Goal: Task Accomplishment & Management: Use online tool/utility

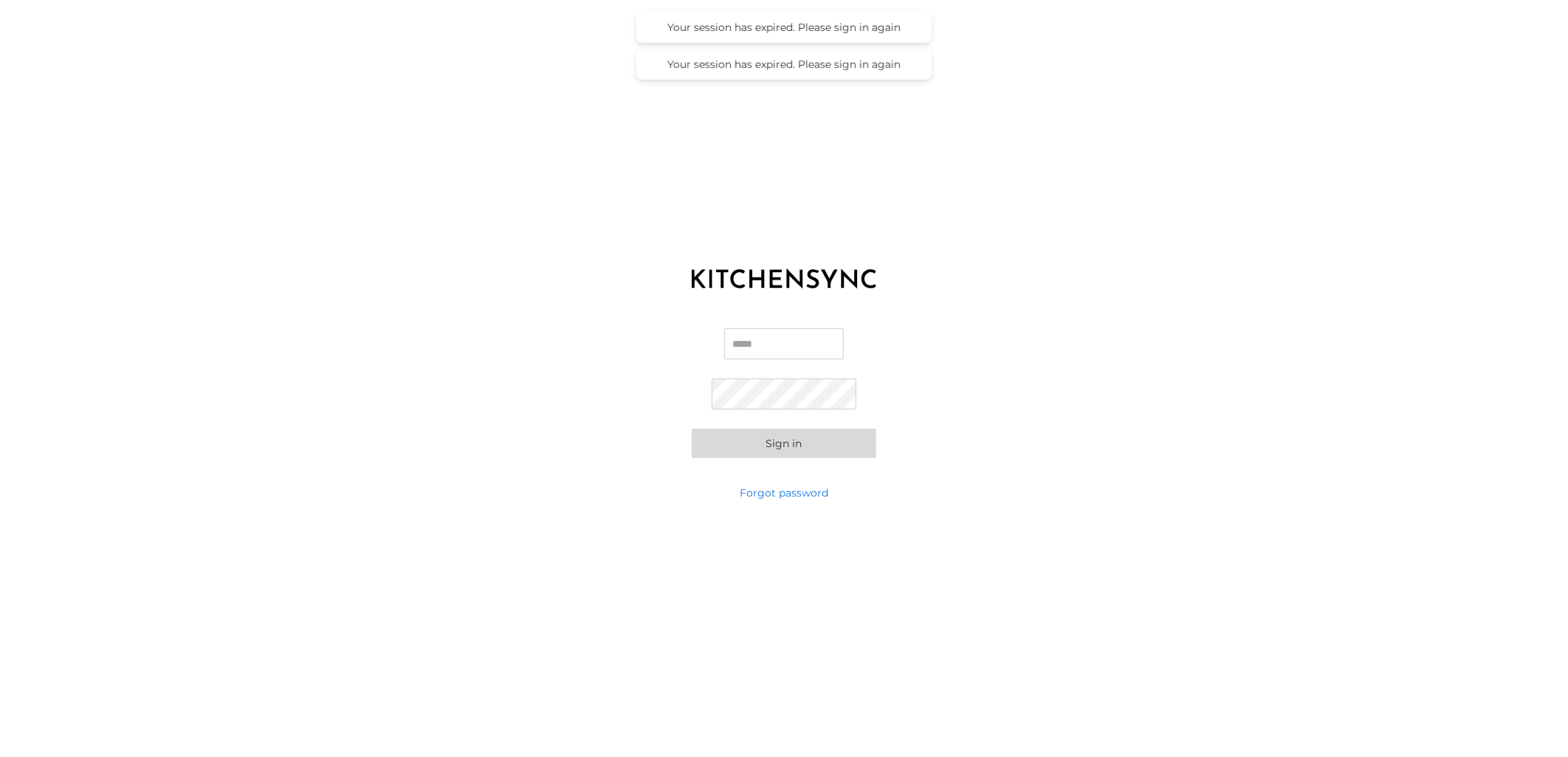
type input "**********"
click at [787, 449] on button "Sign in" at bounding box center [783, 444] width 184 height 30
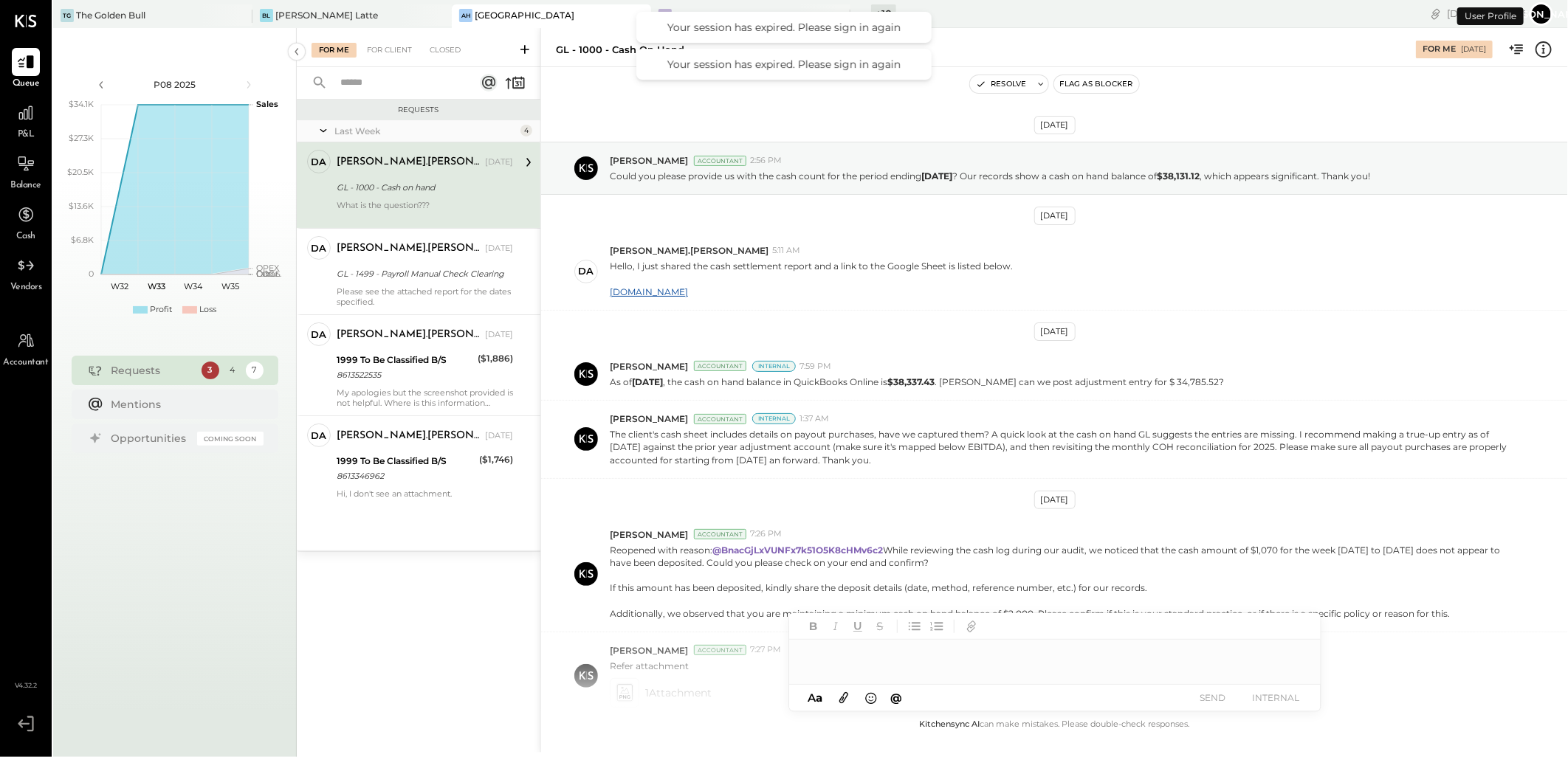
scroll to position [193, 0]
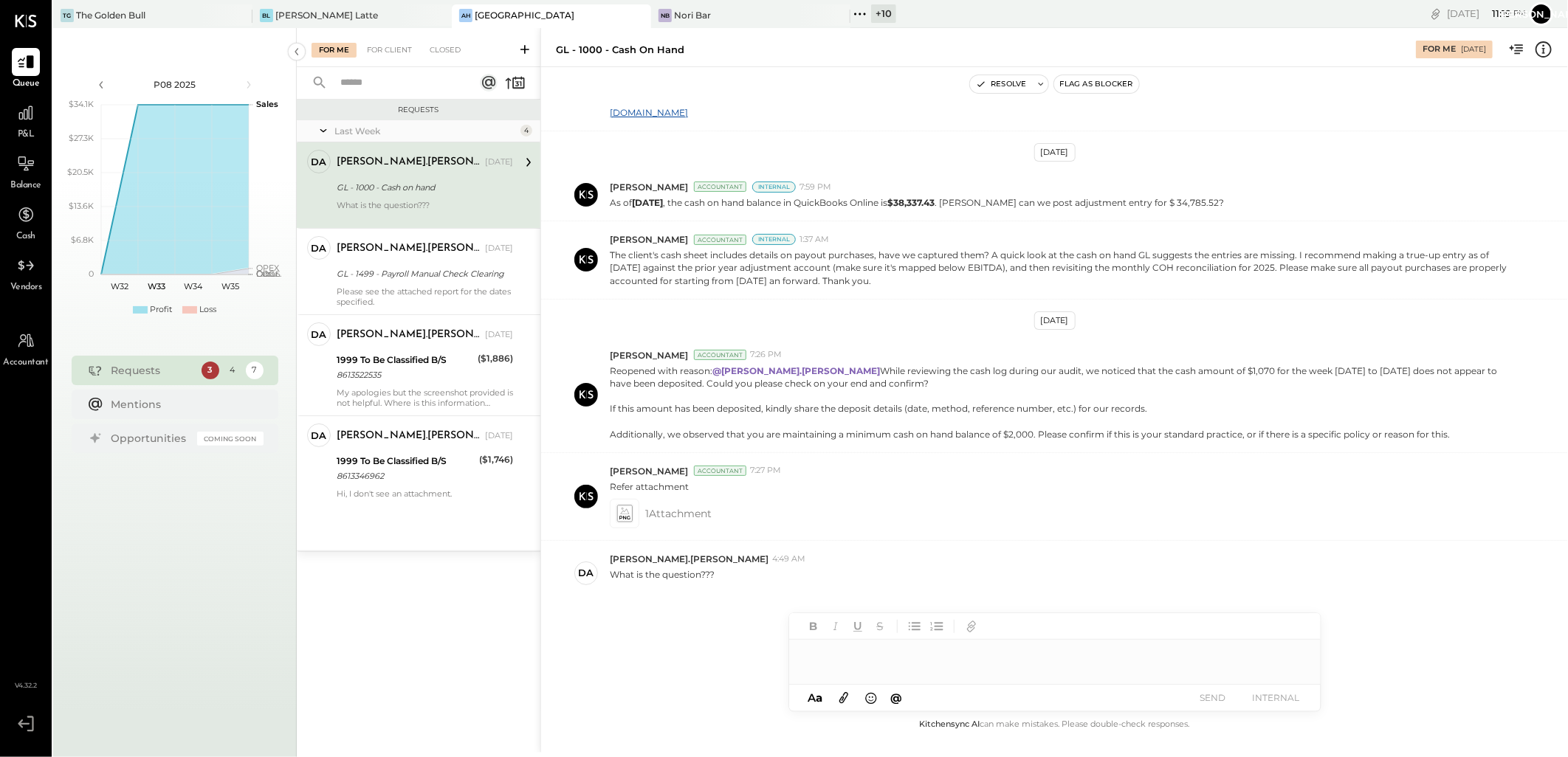
click at [893, 6] on div "+ 10" at bounding box center [883, 13] width 25 height 19
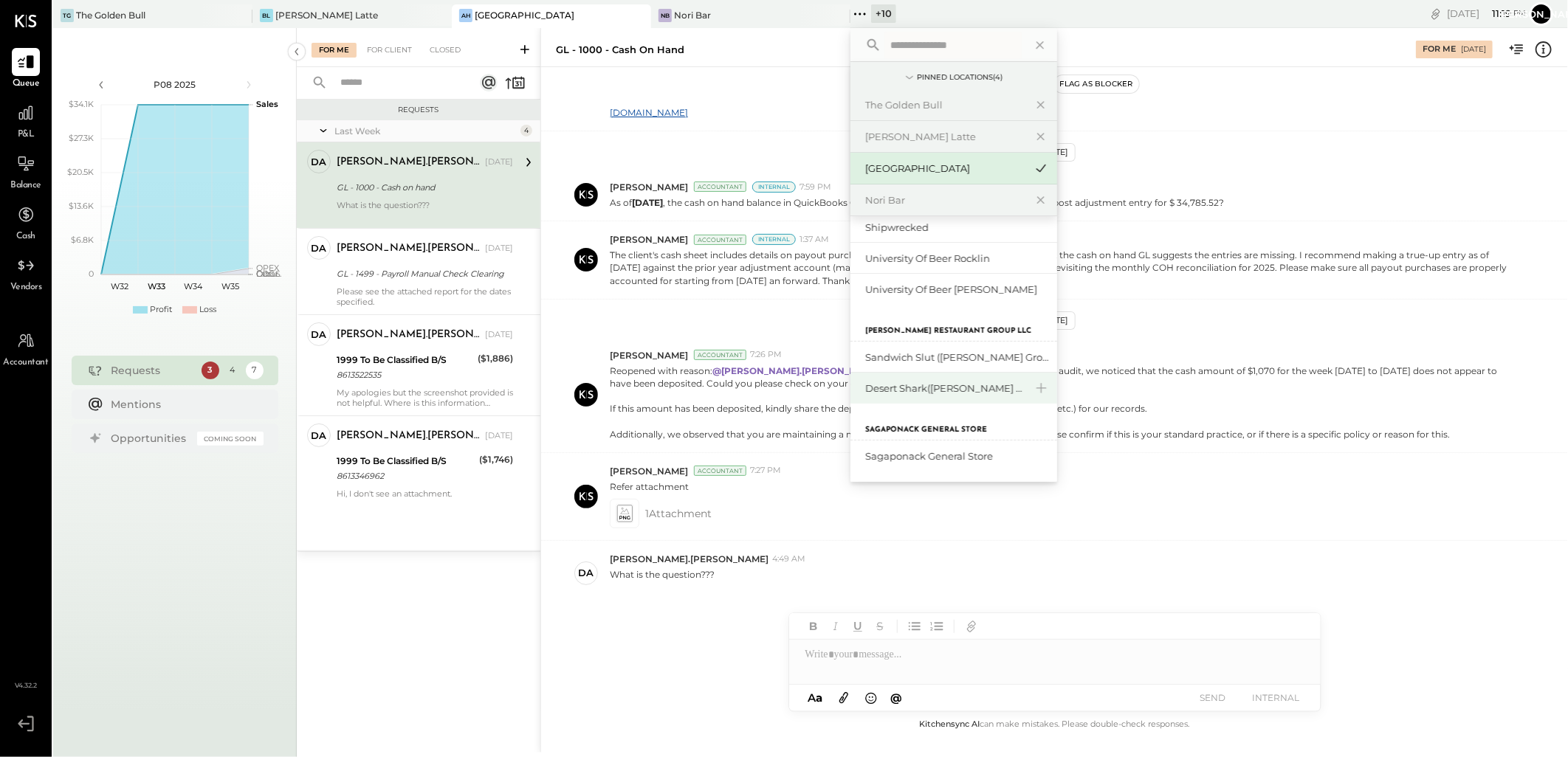
scroll to position [245, 0]
click at [933, 445] on div "Sagaponack General Store" at bounding box center [945, 451] width 159 height 14
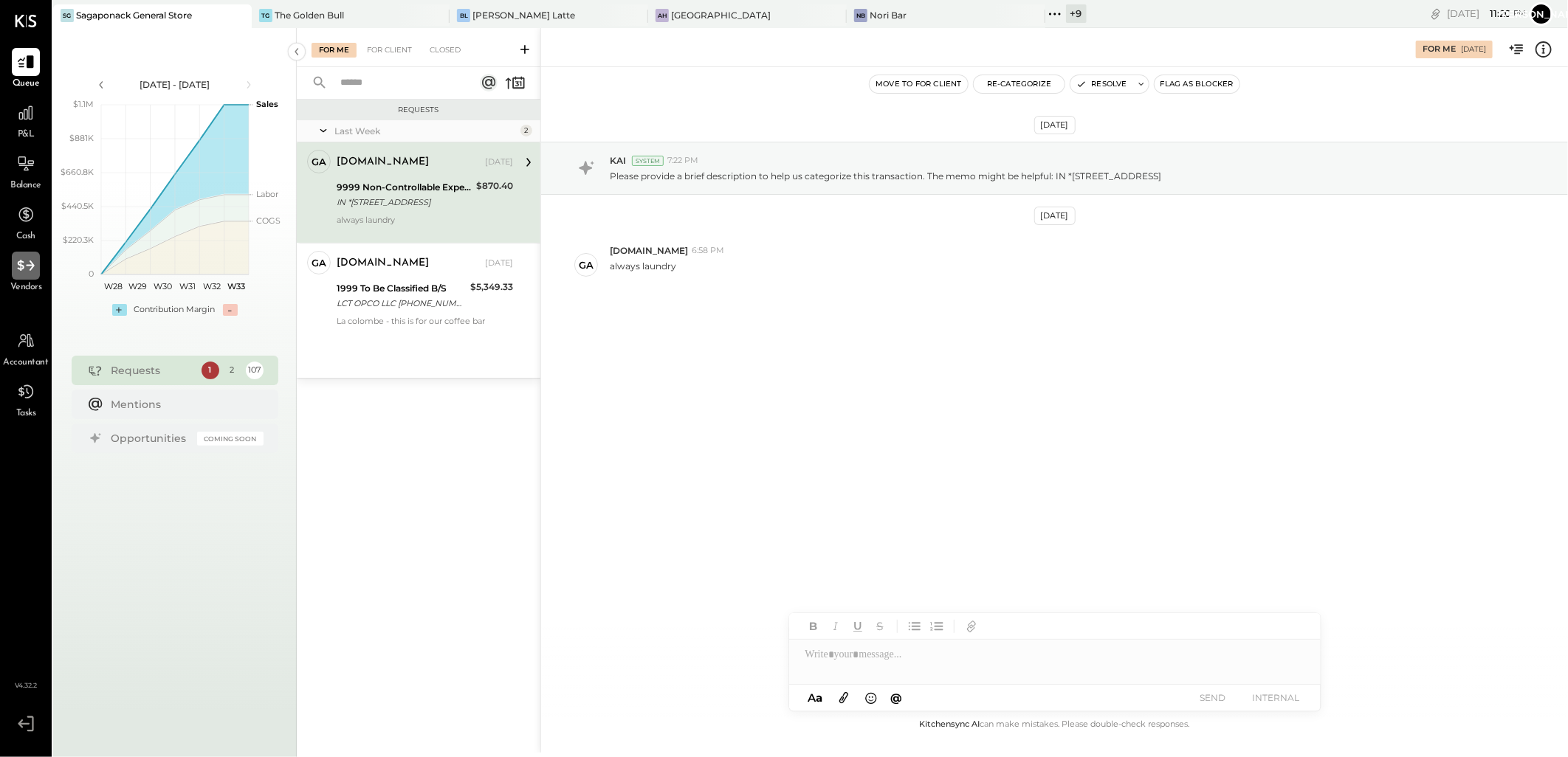
click at [27, 272] on icon at bounding box center [25, 265] width 19 height 19
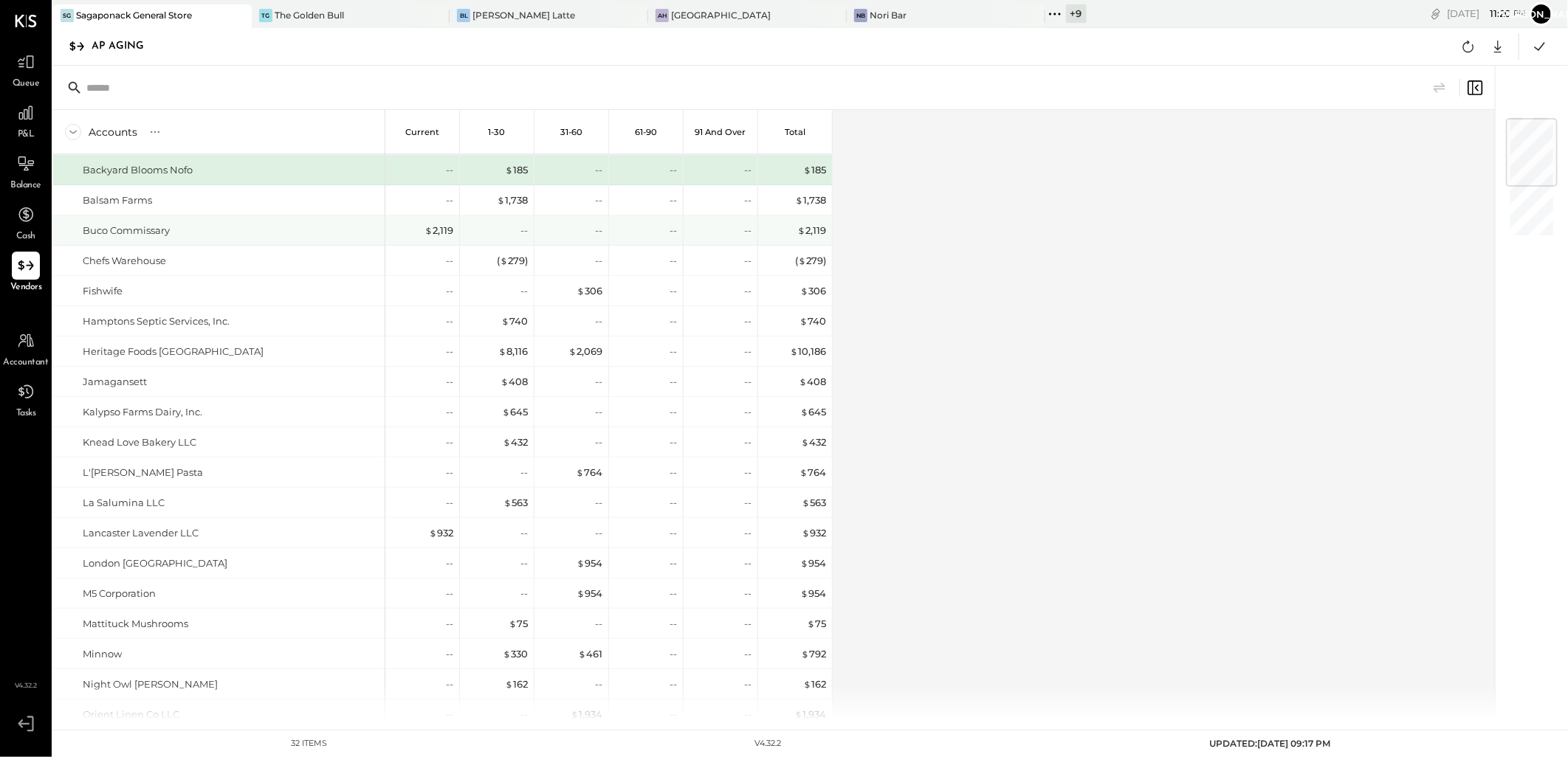
scroll to position [439, 0]
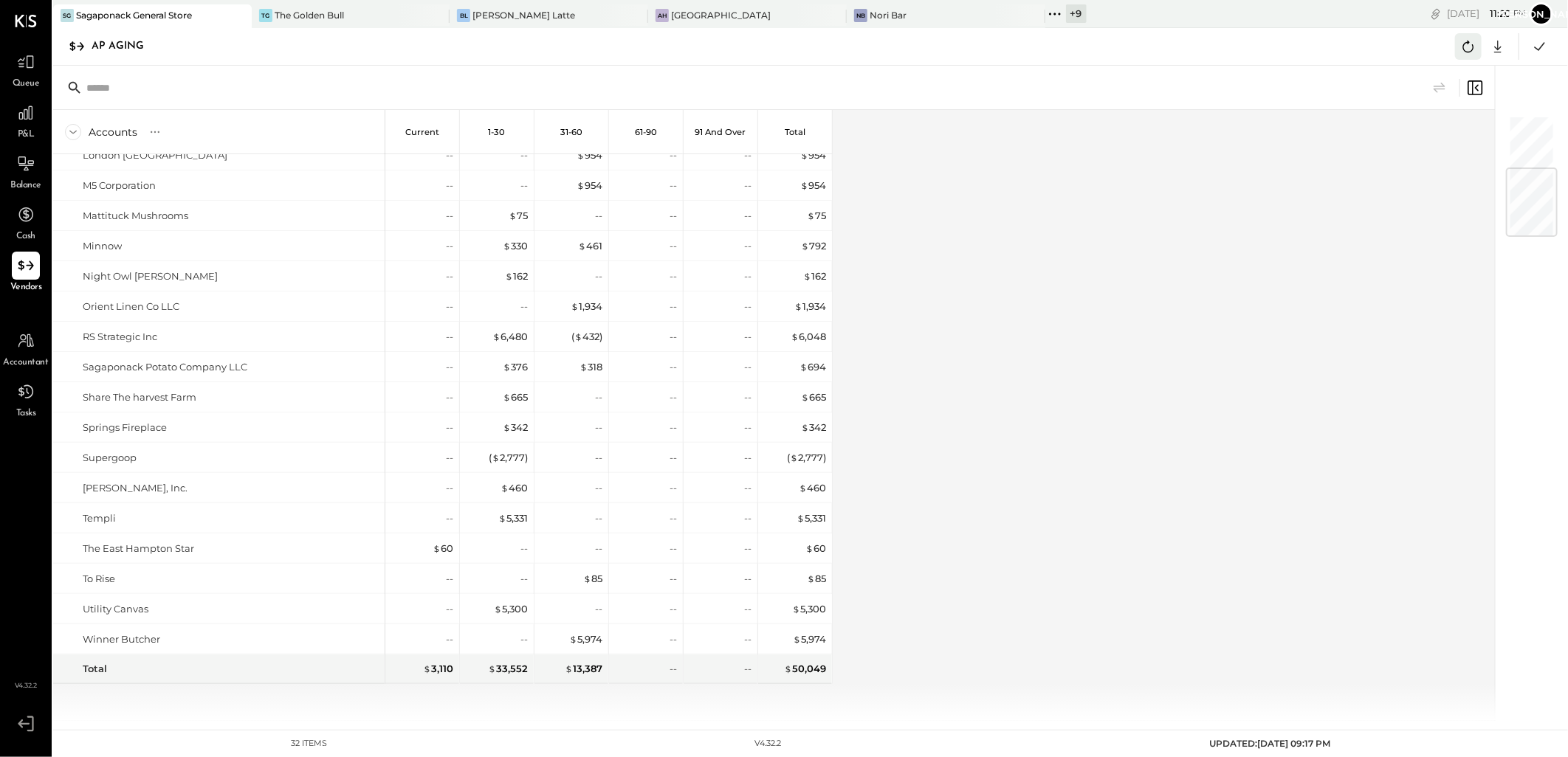
click at [1456, 45] on button at bounding box center [1468, 46] width 27 height 27
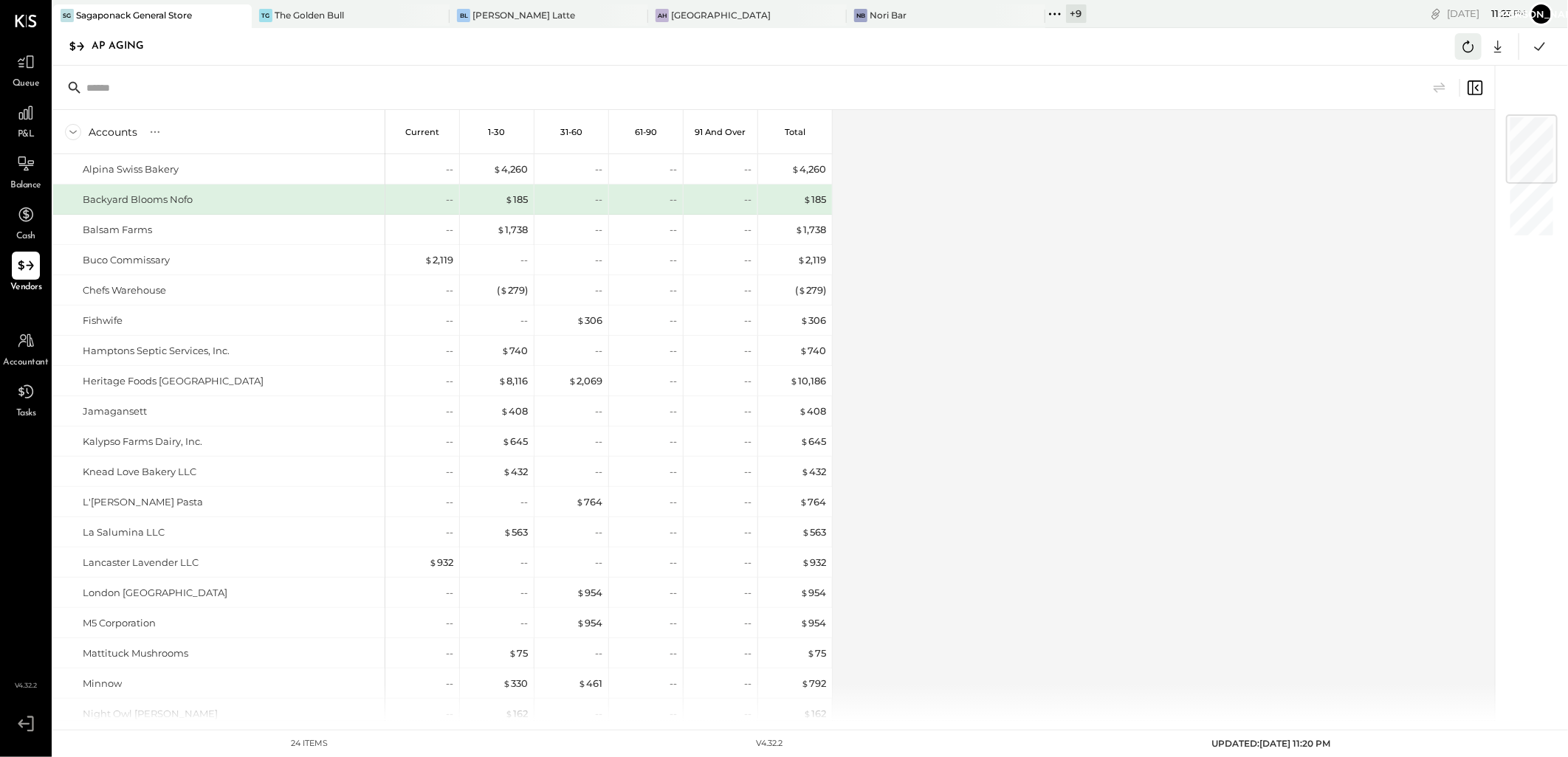
click at [1470, 48] on icon at bounding box center [1468, 46] width 19 height 19
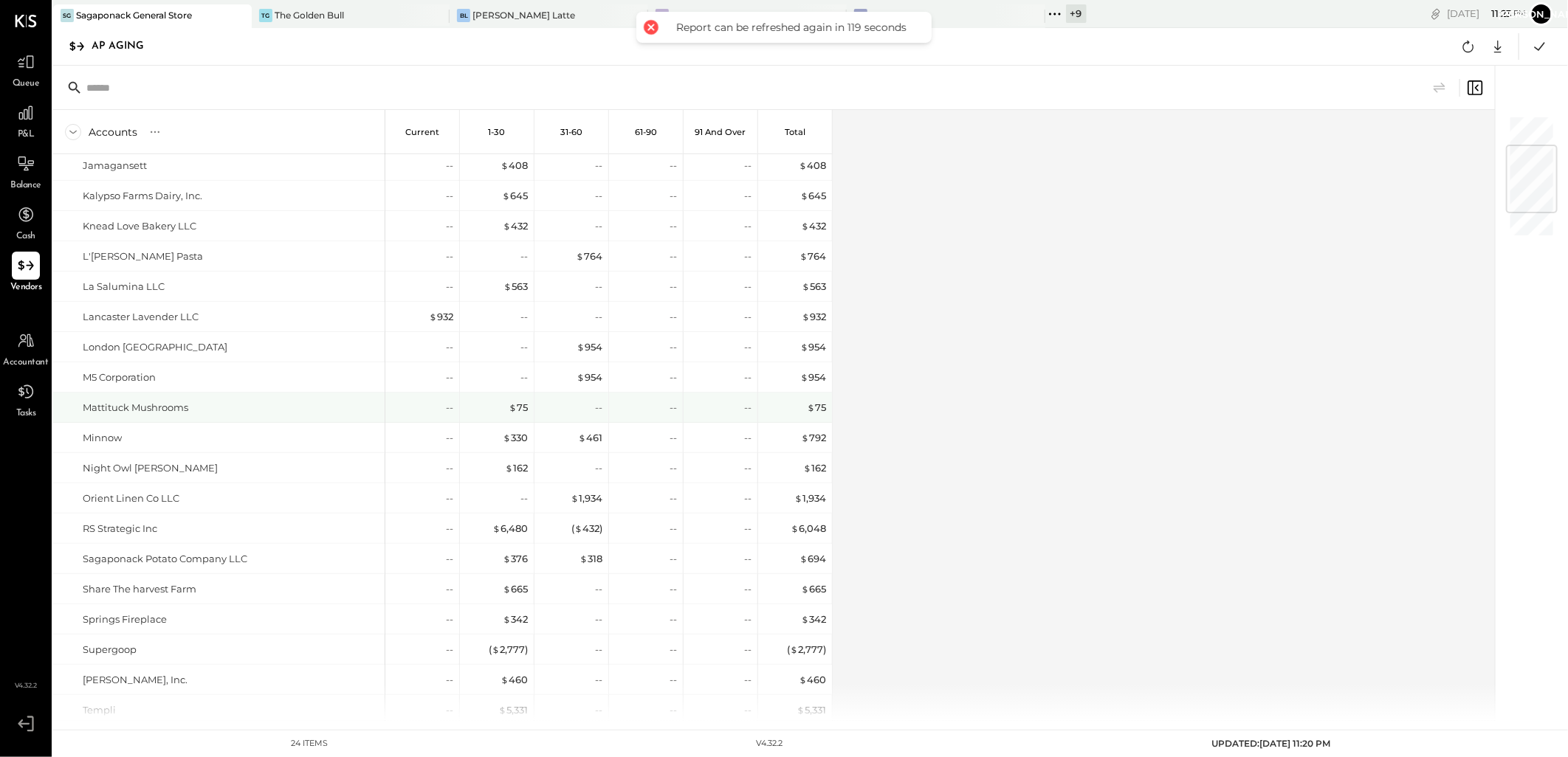
scroll to position [439, 0]
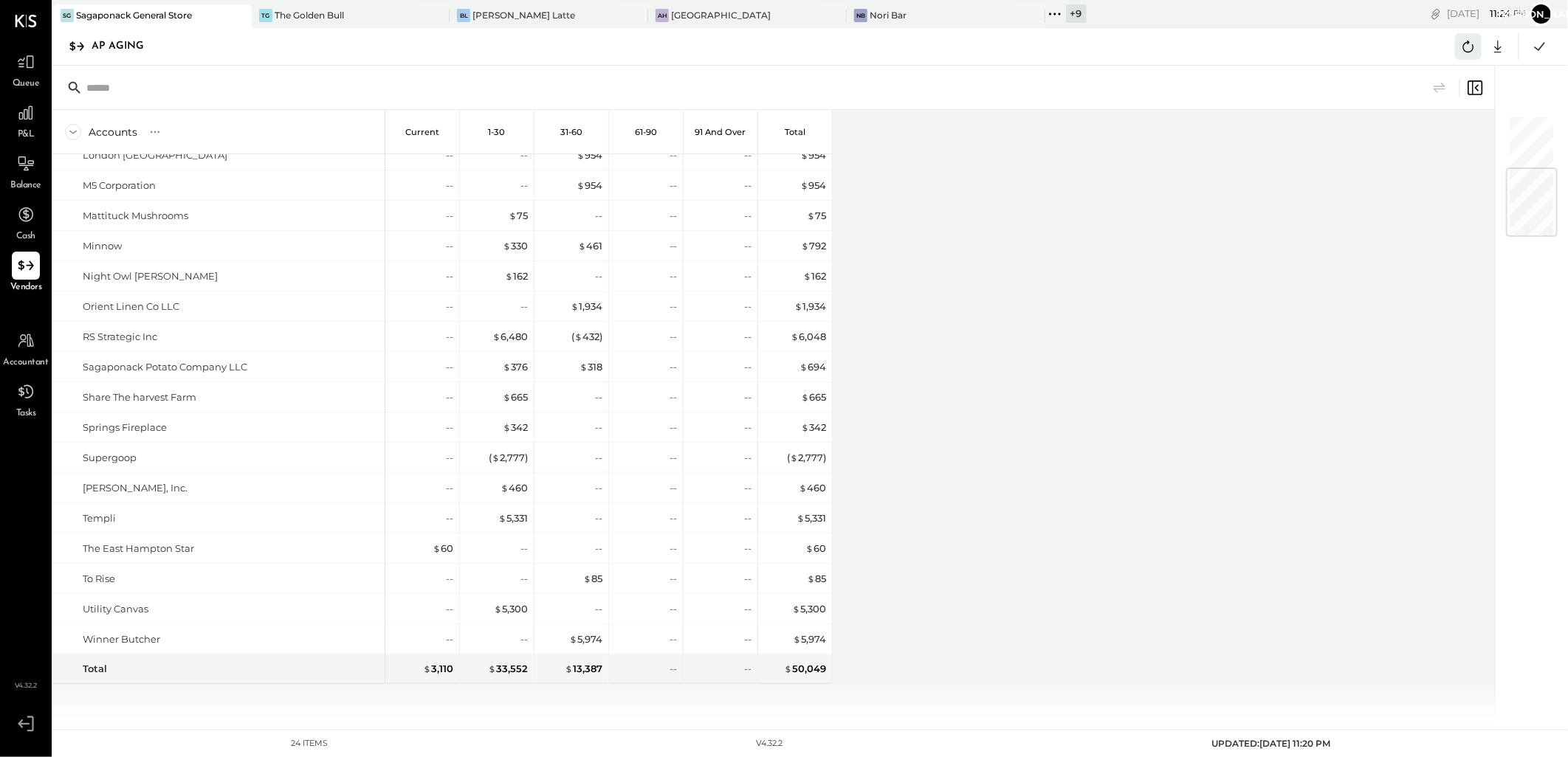
click at [1472, 50] on icon at bounding box center [1469, 47] width 11 height 12
click at [1467, 53] on icon at bounding box center [1468, 46] width 19 height 19
click at [1471, 42] on icon at bounding box center [1468, 46] width 19 height 19
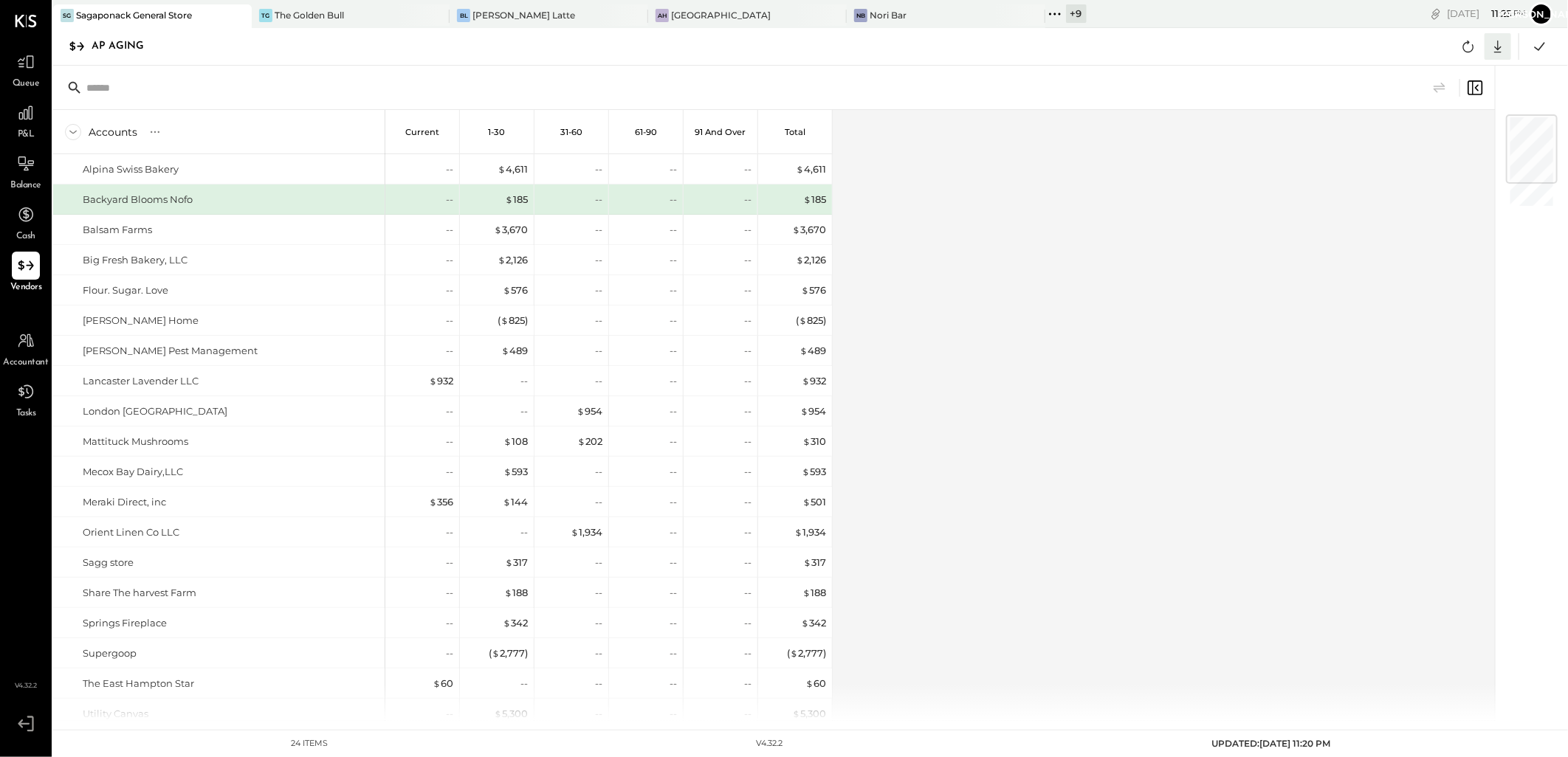
click at [1498, 50] on icon at bounding box center [1497, 47] width 7 height 13
click at [1441, 72] on link "CSV" at bounding box center [1452, 71] width 118 height 31
click at [1467, 42] on icon at bounding box center [1469, 47] width 11 height 12
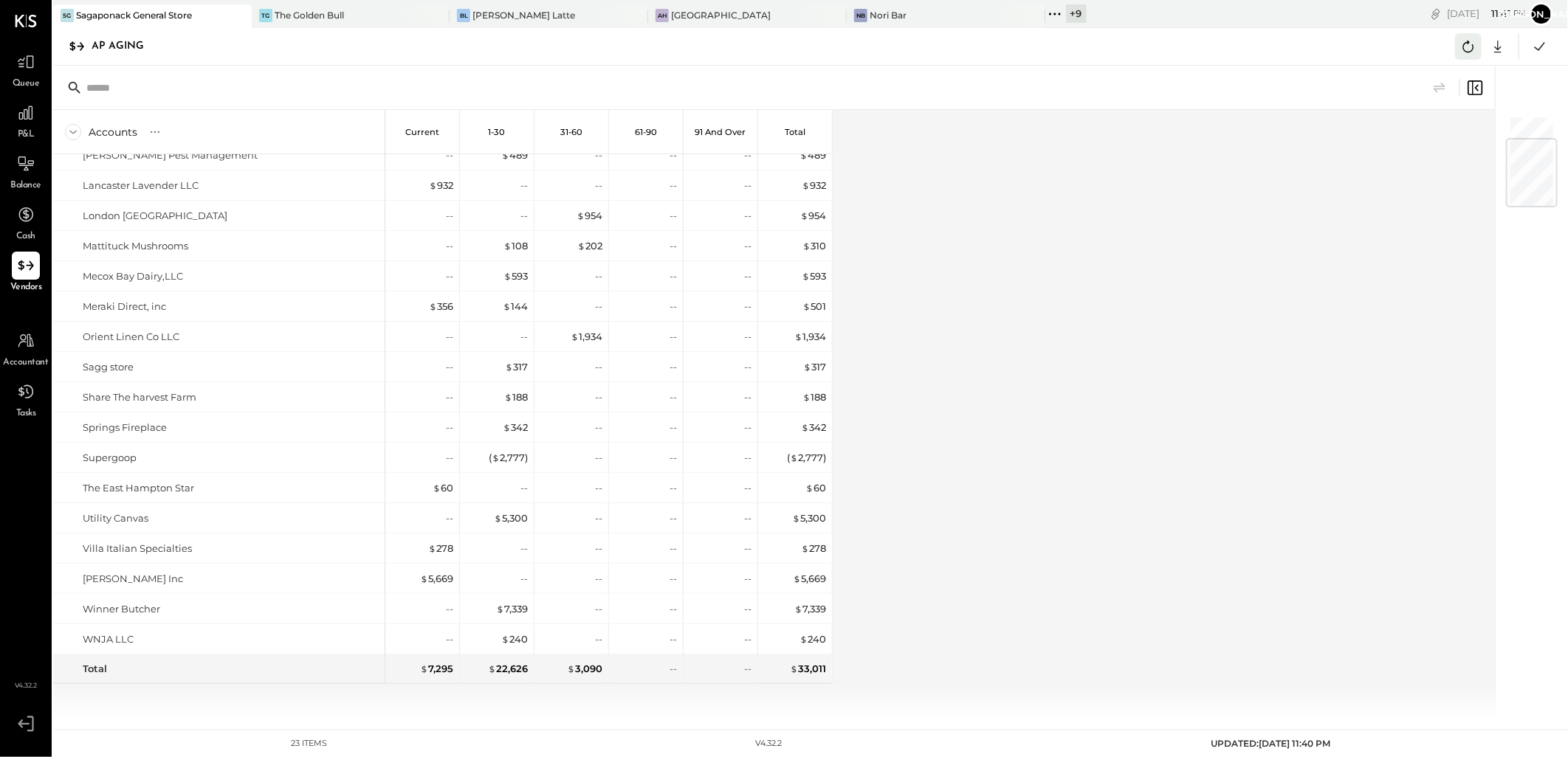
click at [1470, 45] on icon at bounding box center [1468, 46] width 19 height 19
click at [1464, 50] on icon at bounding box center [1468, 46] width 19 height 19
click at [1468, 43] on icon at bounding box center [1469, 47] width 11 height 12
click at [1464, 49] on icon at bounding box center [1469, 47] width 11 height 12
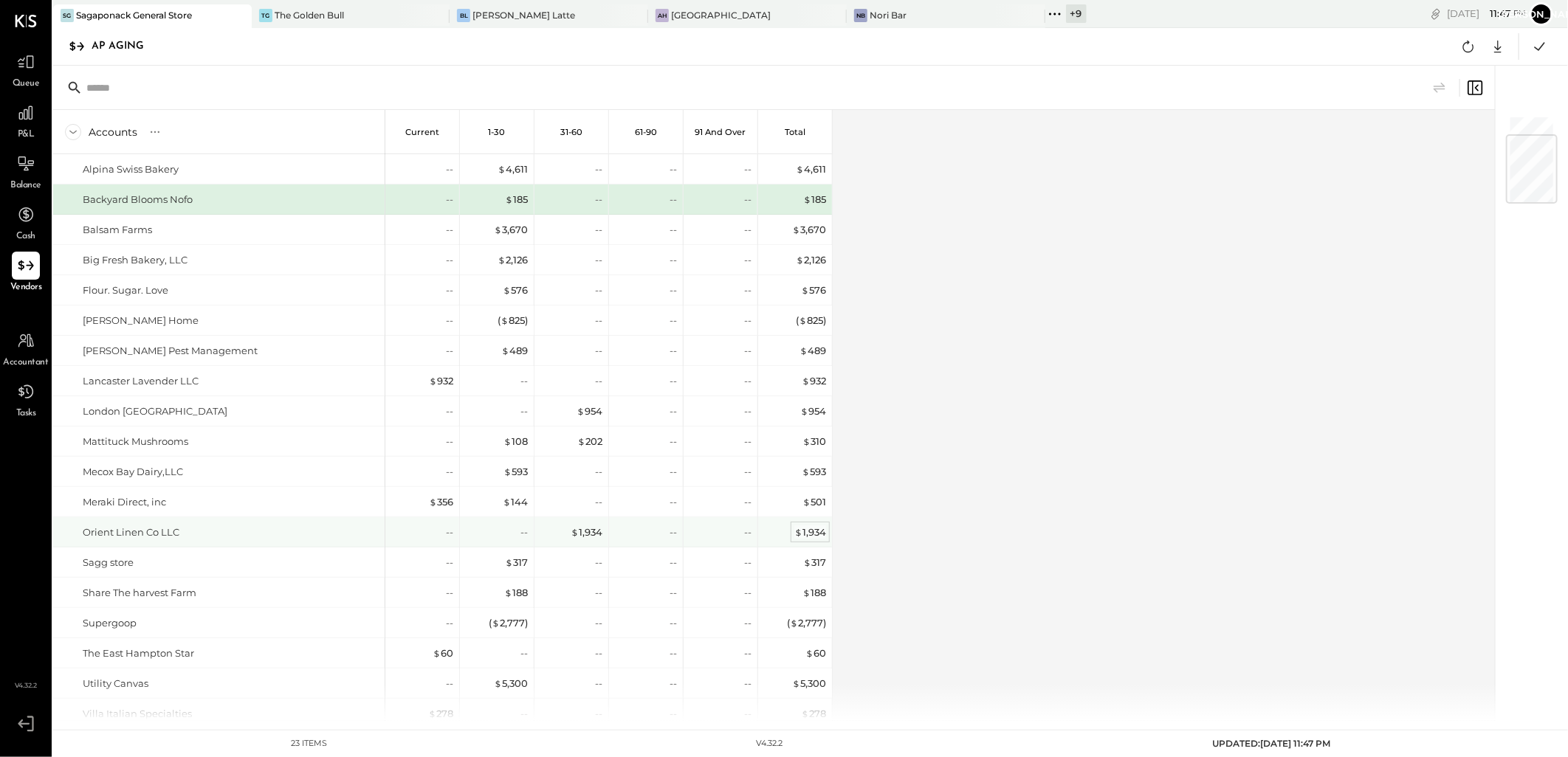
scroll to position [166, 0]
